Goal: Task Accomplishment & Management: Use online tool/utility

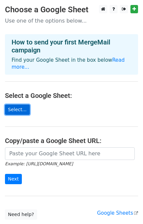
click at [13, 104] on link "Select..." at bounding box center [17, 109] width 25 height 10
click at [22, 104] on link "Select..." at bounding box center [17, 109] width 25 height 10
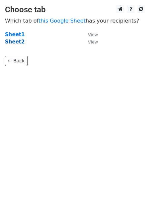
click at [14, 41] on strong "Sheet2" at bounding box center [15, 42] width 20 height 6
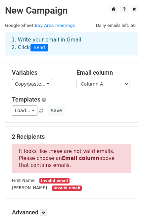
click at [62, 158] on strong "Email column" at bounding box center [80, 158] width 37 height 6
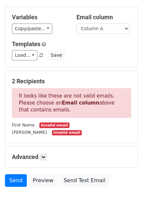
scroll to position [57, 0]
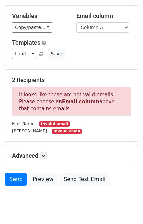
click at [76, 156] on h5 "Advanced" at bounding box center [71, 155] width 119 height 7
drag, startPoint x: 137, startPoint y: 128, endPoint x: 149, endPoint y: 159, distance: 33.4
click at [143, 159] on html "New Campaign Daily emails left: 50 Google Sheet: Bay Area meetings 1. Write you…" at bounding box center [71, 92] width 143 height 298
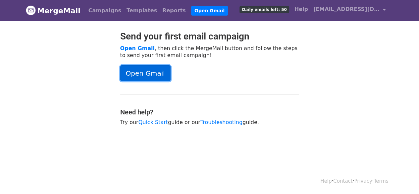
click at [144, 69] on link "Open Gmail" at bounding box center [145, 73] width 50 height 16
click at [129, 73] on link "Open Gmail" at bounding box center [145, 73] width 50 height 16
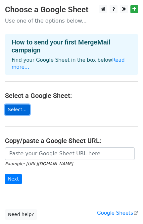
click at [16, 104] on link "Select..." at bounding box center [17, 109] width 25 height 10
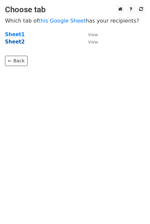
click at [10, 42] on strong "Sheet2" at bounding box center [15, 42] width 20 height 6
click at [18, 40] on strong "Sheet2" at bounding box center [15, 42] width 20 height 6
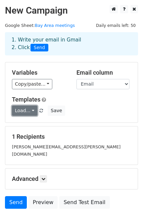
click at [18, 113] on link "Load..." at bounding box center [25, 110] width 26 height 10
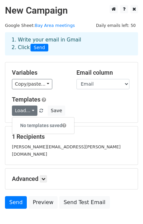
click at [42, 124] on h6 "No templates saved" at bounding box center [43, 125] width 62 height 11
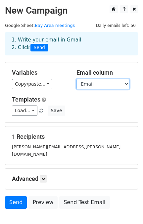
click at [112, 86] on select "First Name Email" at bounding box center [103, 84] width 53 height 10
click at [77, 79] on select "First Name Email" at bounding box center [103, 84] width 53 height 10
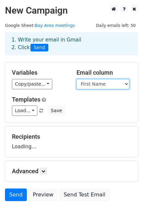
click at [93, 83] on select "First Name Email" at bounding box center [103, 84] width 53 height 10
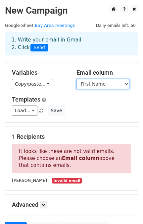
click at [97, 84] on select "First Name Email" at bounding box center [103, 84] width 53 height 10
select select "Email"
click at [77, 79] on select "First Name Email" at bounding box center [103, 84] width 53 height 10
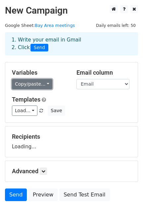
click at [32, 85] on link "Copy/paste..." at bounding box center [32, 84] width 40 height 10
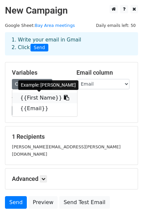
click at [35, 98] on link "{{First Name}}" at bounding box center [44, 98] width 65 height 11
